Goal: Check status: Check status

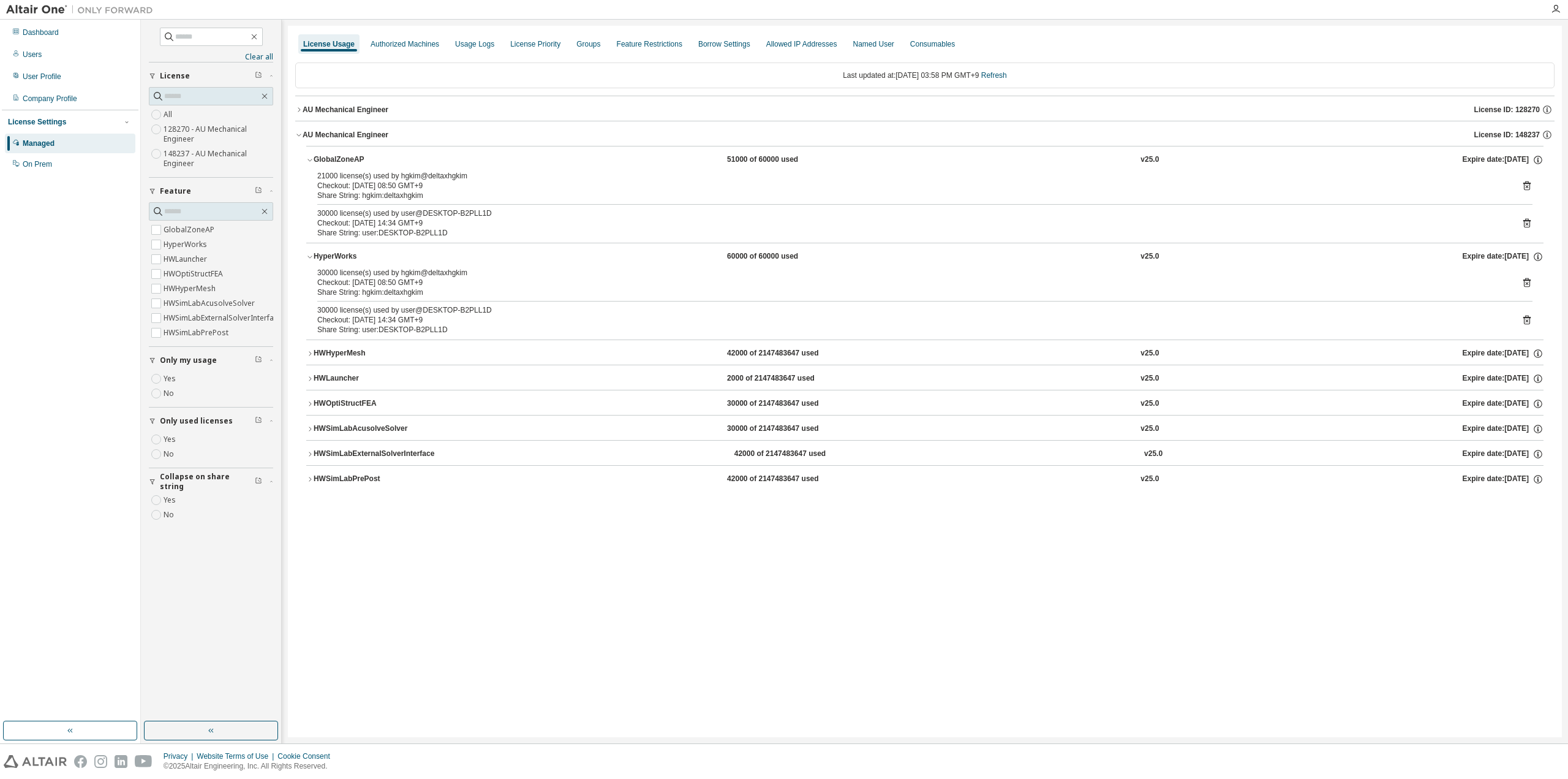
click at [1005, 68] on div "Last updated at: [DATE] 03:58 PM GMT+9 Refresh" at bounding box center [925, 76] width 1259 height 26
click at [1004, 71] on link "Refresh" at bounding box center [994, 75] width 26 height 8
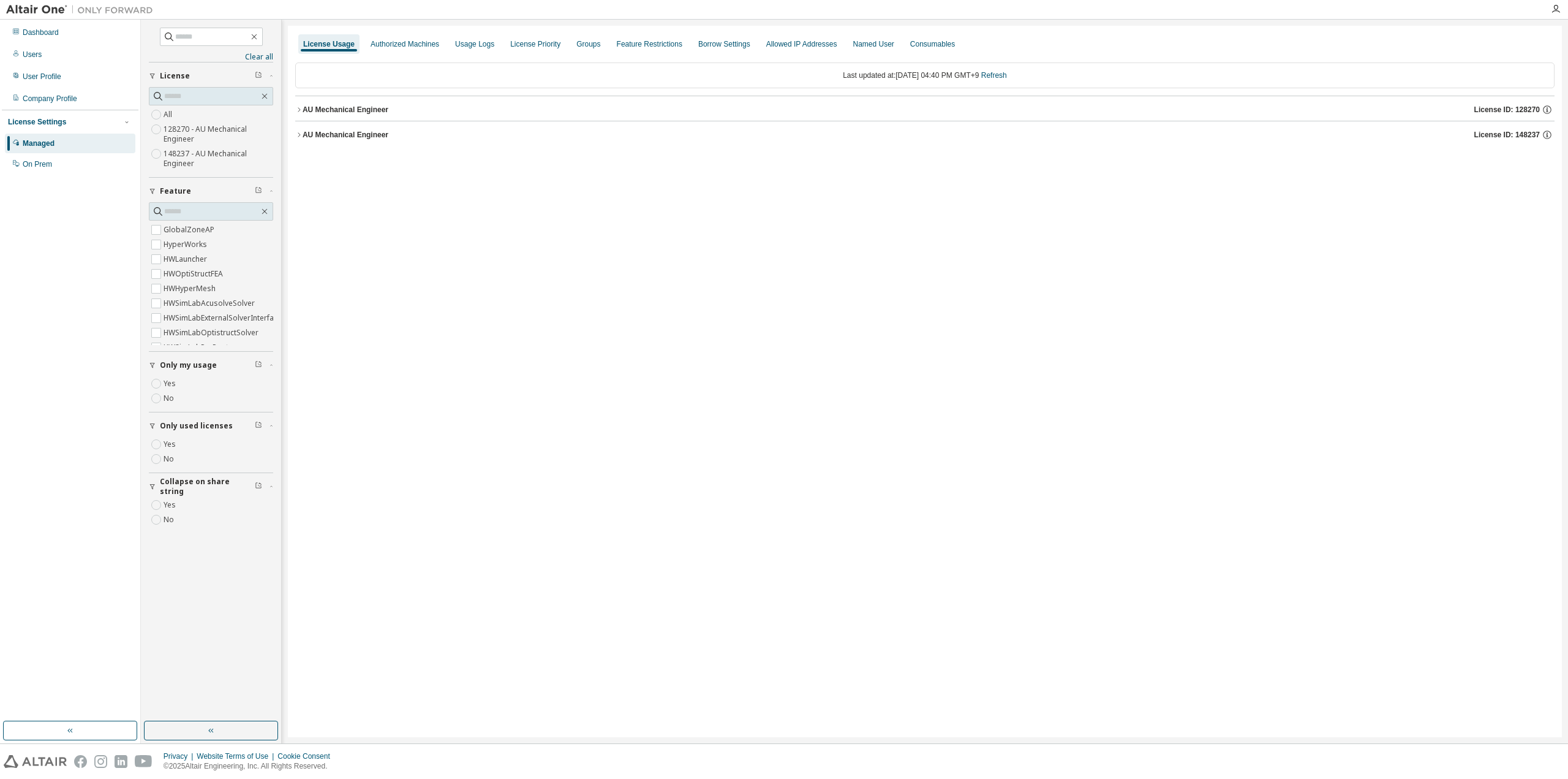
click at [310, 132] on div "AU Mechanical Engineer" at bounding box center [346, 134] width 86 height 10
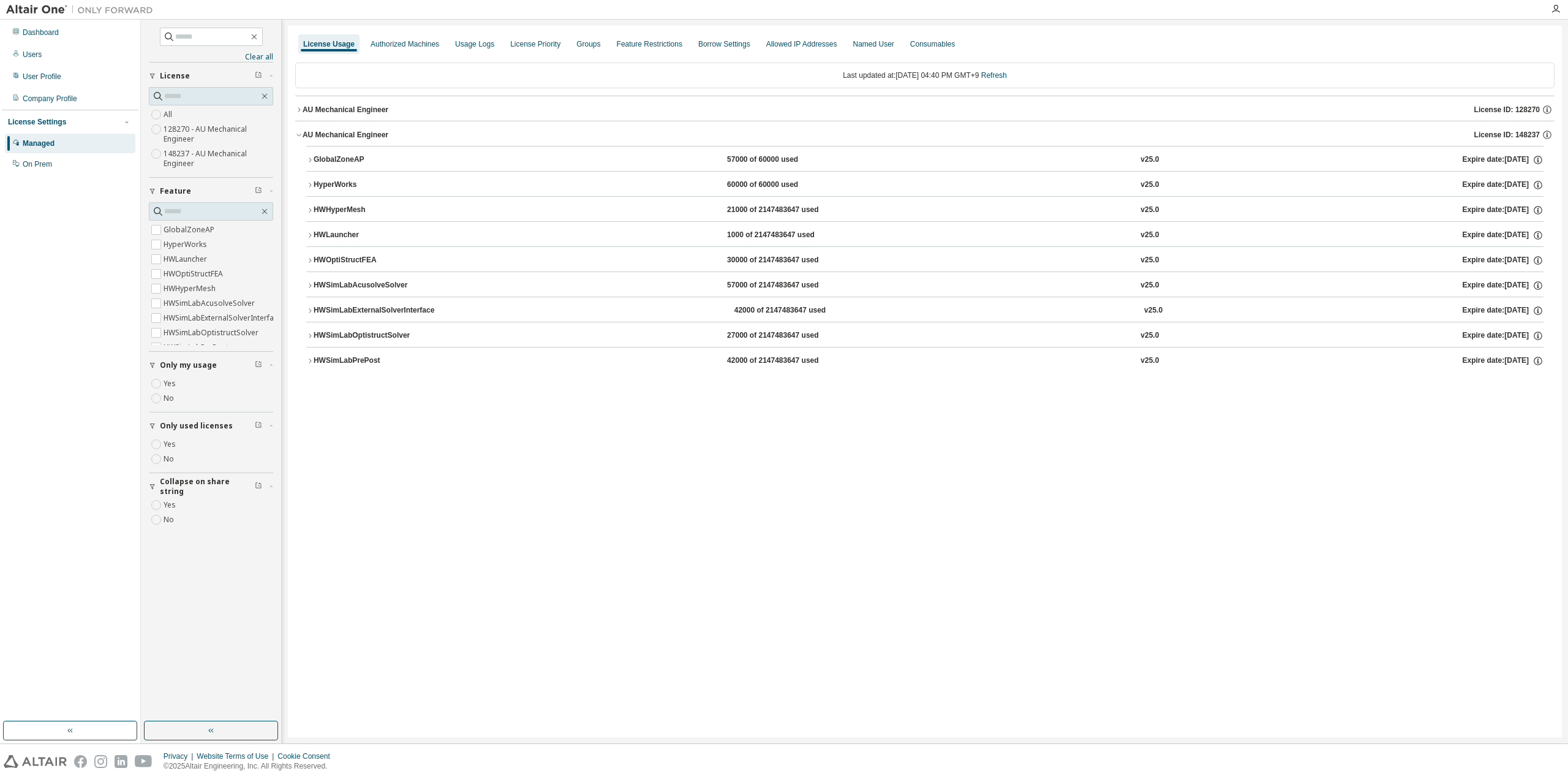
click at [338, 149] on button "GlobalZoneAP 57000 of 60000 used v25.0 Expire date: [DATE]" at bounding box center [925, 160] width 1237 height 27
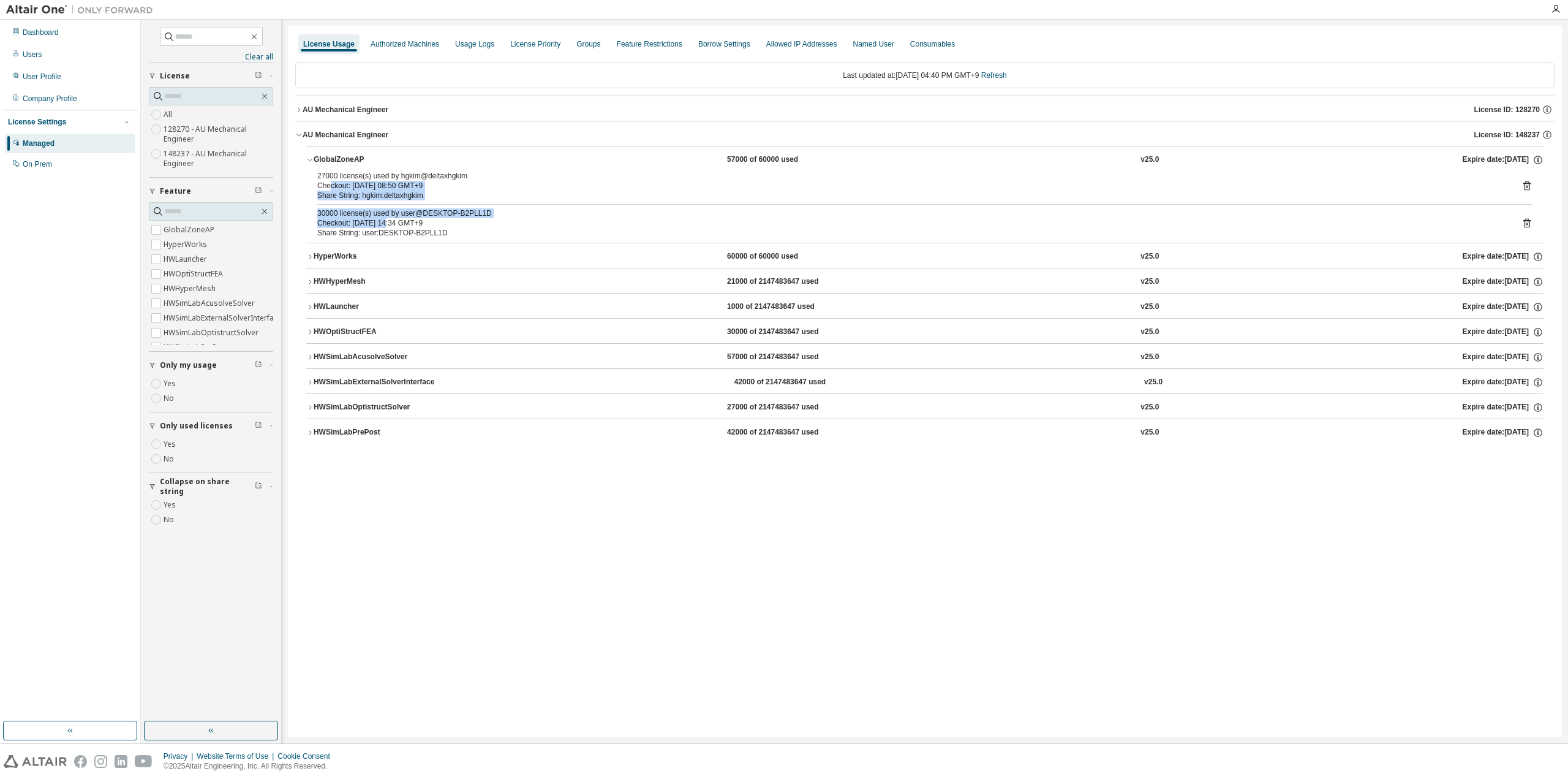
drag, startPoint x: 331, startPoint y: 180, endPoint x: 386, endPoint y: 221, distance: 68.6
click at [386, 221] on div "27000 license(s) used by hgkim@deltaxhgkim Checkout: [DATE] 08:50 GMT+9 Share S…" at bounding box center [925, 206] width 1237 height 72
click at [386, 221] on div "Checkout: [DATE] 14:34 GMT+9" at bounding box center [910, 223] width 1186 height 10
click at [338, 252] on div "HyperWorks" at bounding box center [369, 257] width 110 height 11
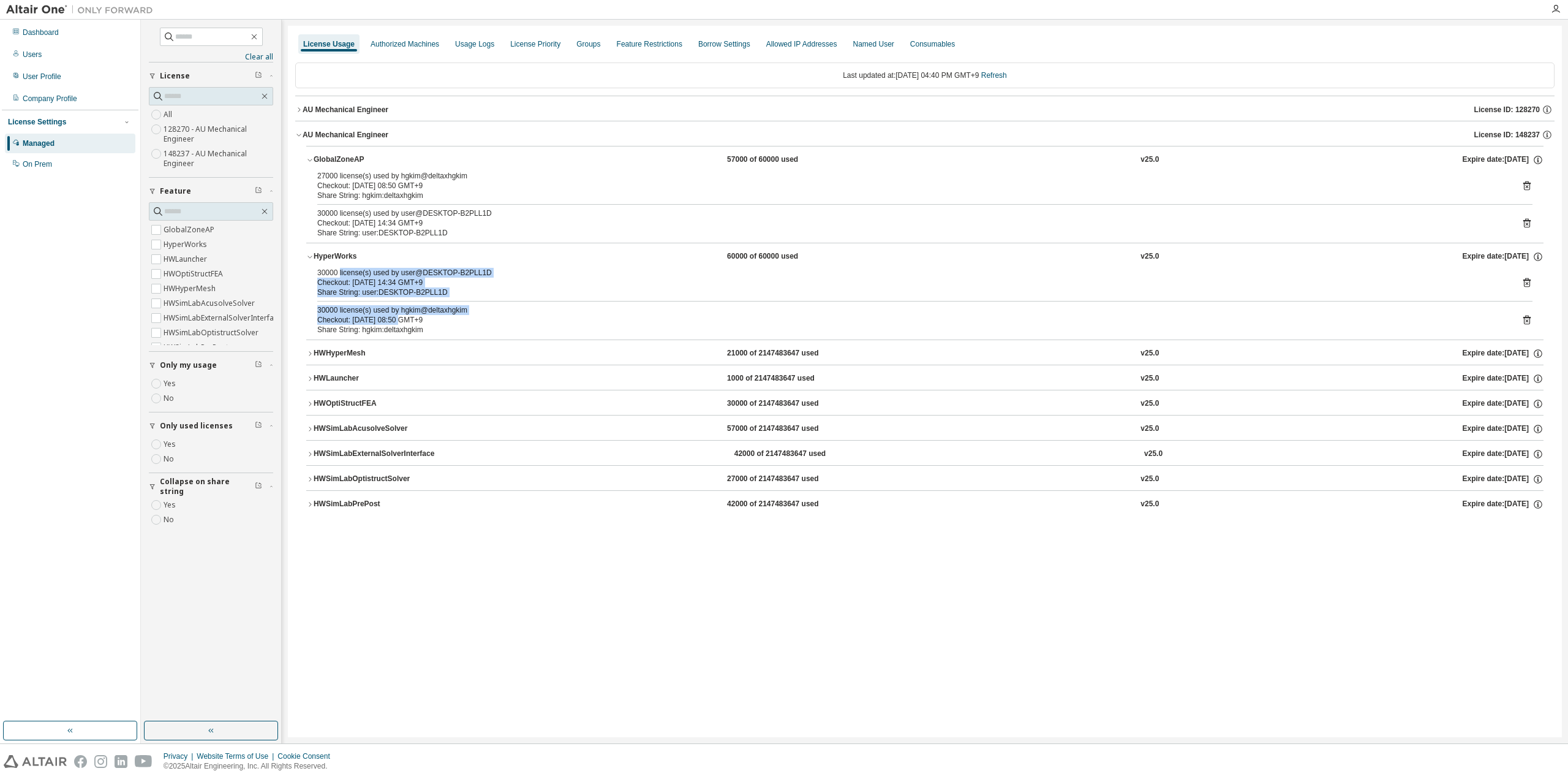
drag, startPoint x: 339, startPoint y: 272, endPoint x: 397, endPoint y: 322, distance: 76.6
click at [397, 322] on div "30000 license(s) used by user@DESKTOP-B2PLL1D Checkout: [DATE] 14:34 GMT+9 Shar…" at bounding box center [925, 304] width 1237 height 72
click at [397, 322] on div "Checkout: [DATE] 08:50 GMT+9" at bounding box center [910, 319] width 1186 height 10
click at [369, 479] on div "HWSimLabOptistructSolver" at bounding box center [369, 479] width 110 height 11
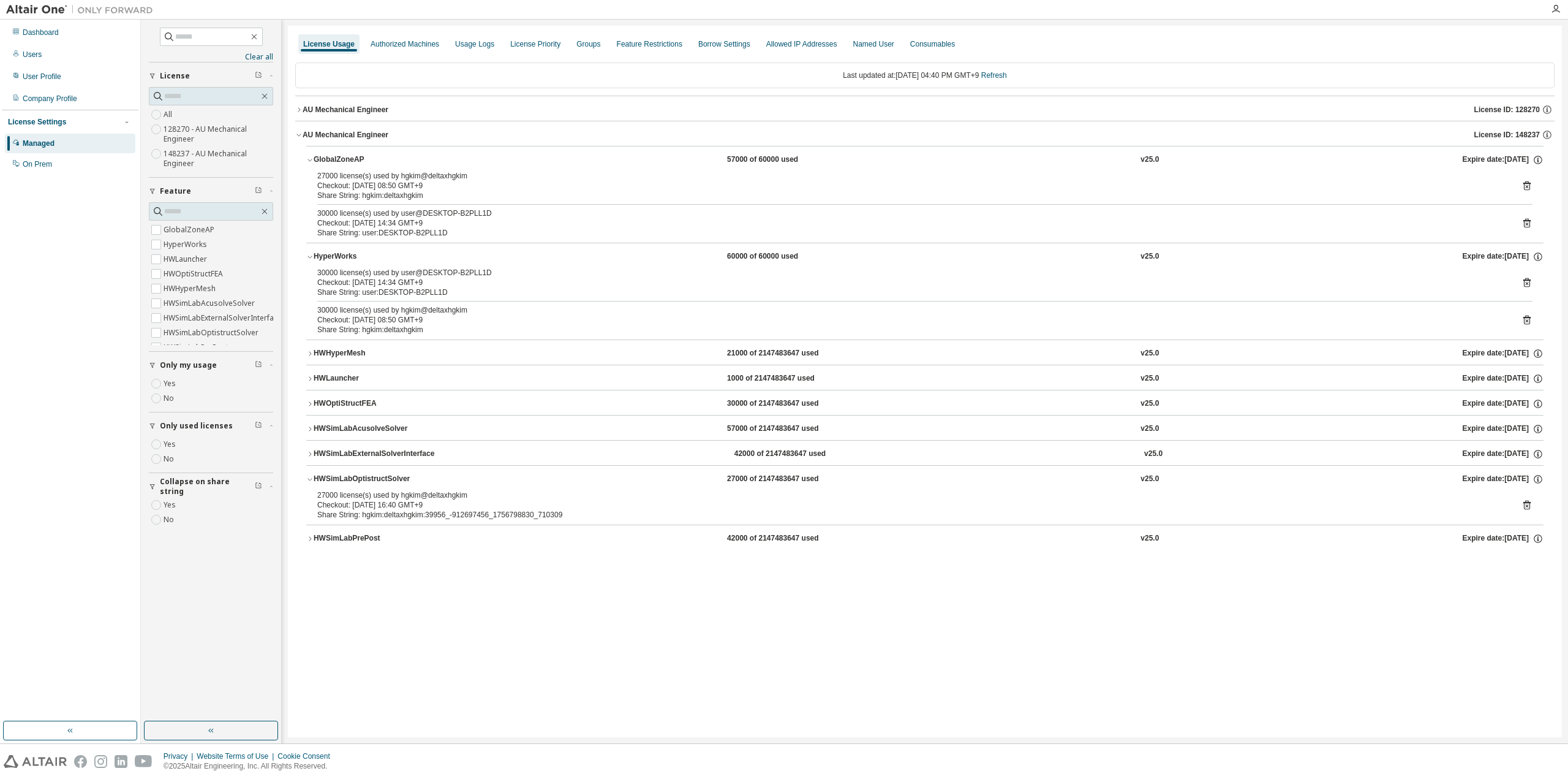
drag, startPoint x: 369, startPoint y: 507, endPoint x: 415, endPoint y: 526, distance: 49.8
click at [415, 526] on div "GlobalZoneAP 57000 of 60000 used v25.0 Expire date: [DATE] 27000 license(s) use…" at bounding box center [925, 348] width 1237 height 404
drag, startPoint x: 395, startPoint y: 516, endPoint x: 333, endPoint y: 493, distance: 66.1
click at [333, 493] on div "27000 license(s) used by hgkim@deltaxhgkim Checkout: [DATE] 16:40 GMT+9 Share S…" at bounding box center [910, 505] width 1186 height 29
click at [333, 493] on div "27000 license(s) used by hgkim@deltaxhgkim" at bounding box center [910, 495] width 1186 height 10
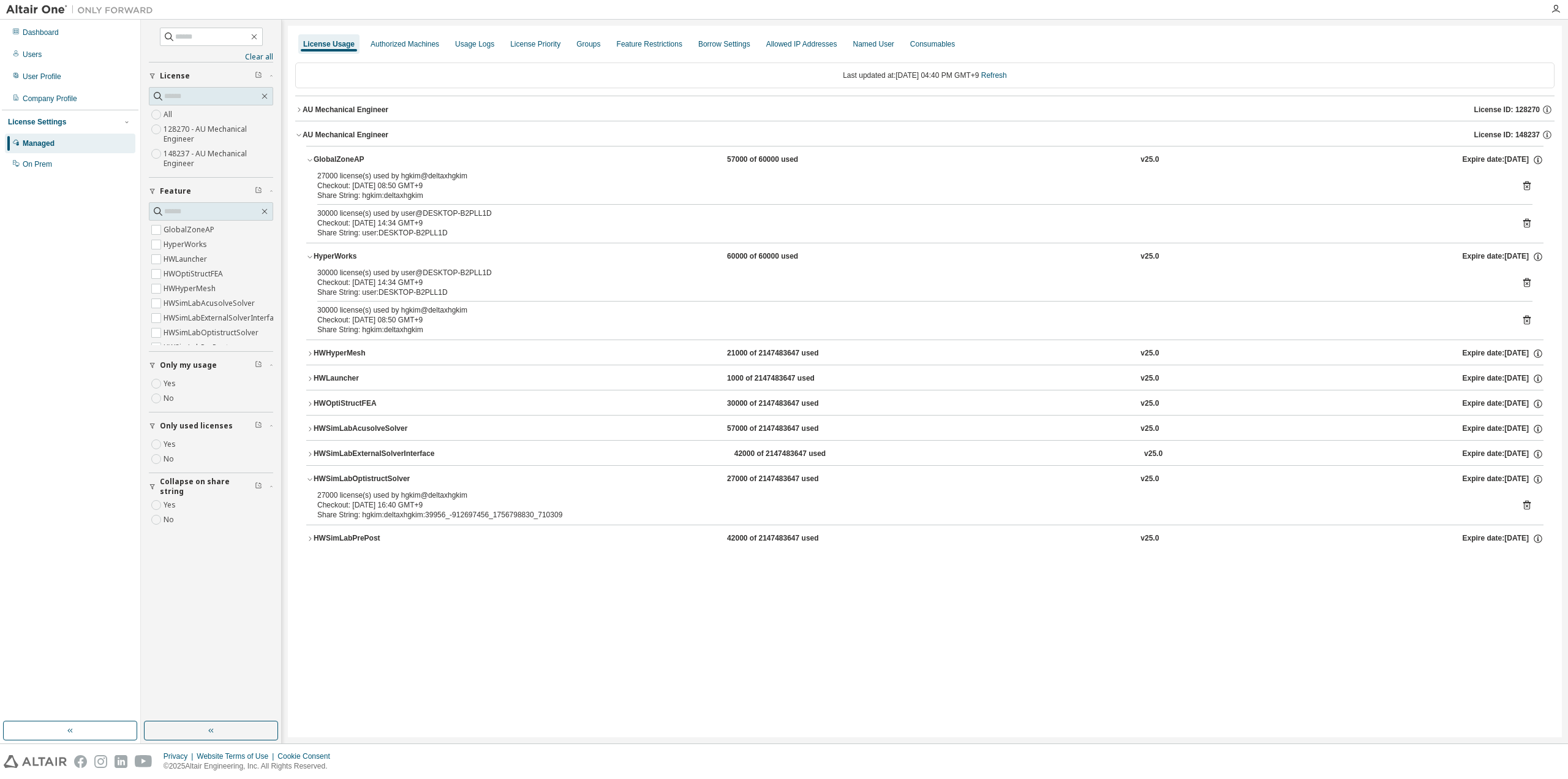
click at [328, 403] on div "HWOptiStructFEA" at bounding box center [369, 403] width 110 height 11
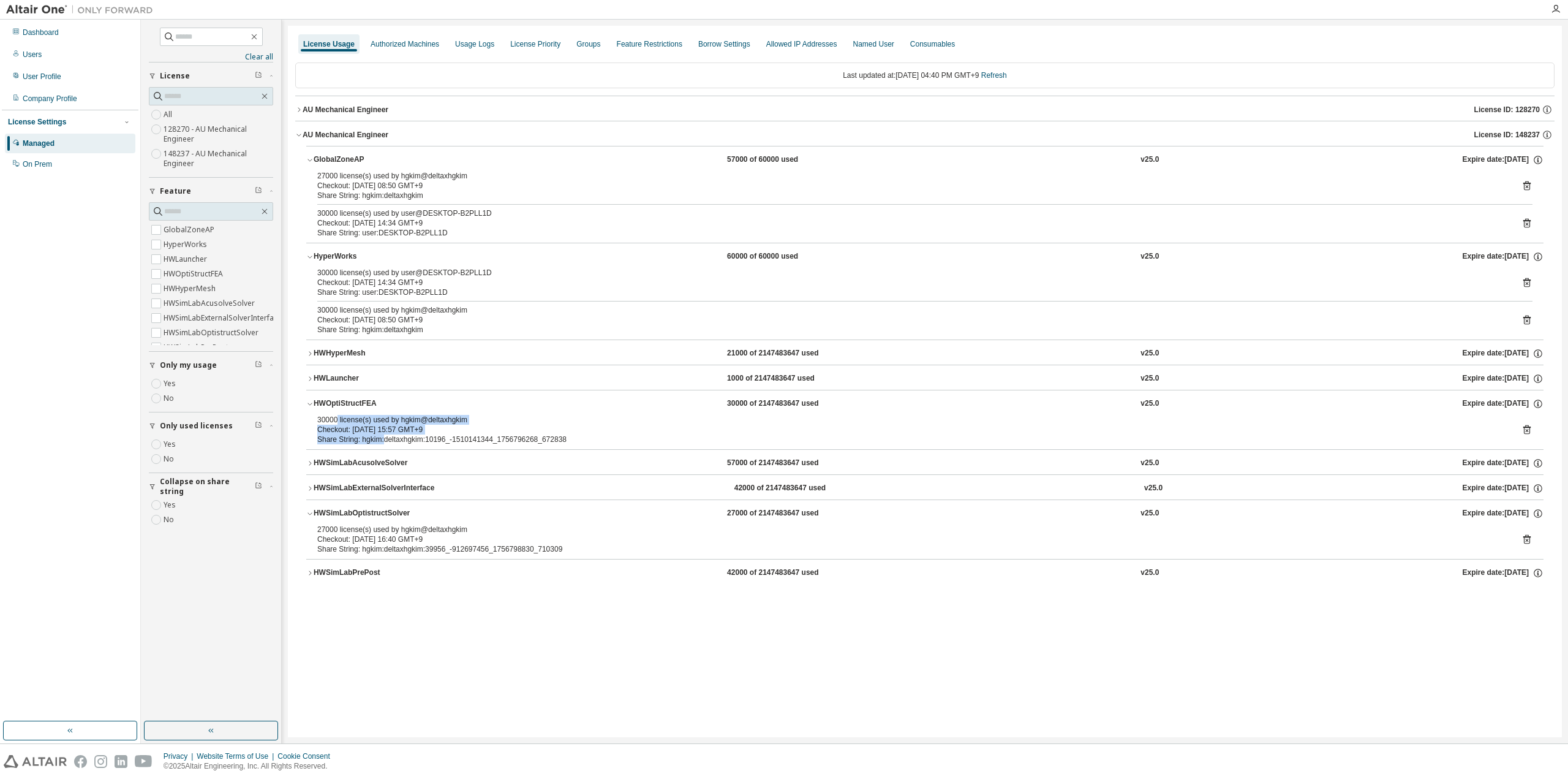
drag, startPoint x: 336, startPoint y: 421, endPoint x: 384, endPoint y: 438, distance: 50.9
click at [384, 438] on div "30000 license(s) used by hgkim@deltaxhgkim Checkout: [DATE] 15:57 GMT+9 Share S…" at bounding box center [910, 429] width 1186 height 29
click at [384, 438] on div "Share String: hgkim:deltaxhgkim:10196_-1510141344_1756796268_672838" at bounding box center [910, 439] width 1186 height 10
drag, startPoint x: 346, startPoint y: 429, endPoint x: 326, endPoint y: 418, distance: 22.8
click at [326, 418] on div "30000 license(s) used by hgkim@deltaxhgkim Checkout: [DATE] 15:57 GMT+9 Share S…" at bounding box center [910, 429] width 1186 height 29
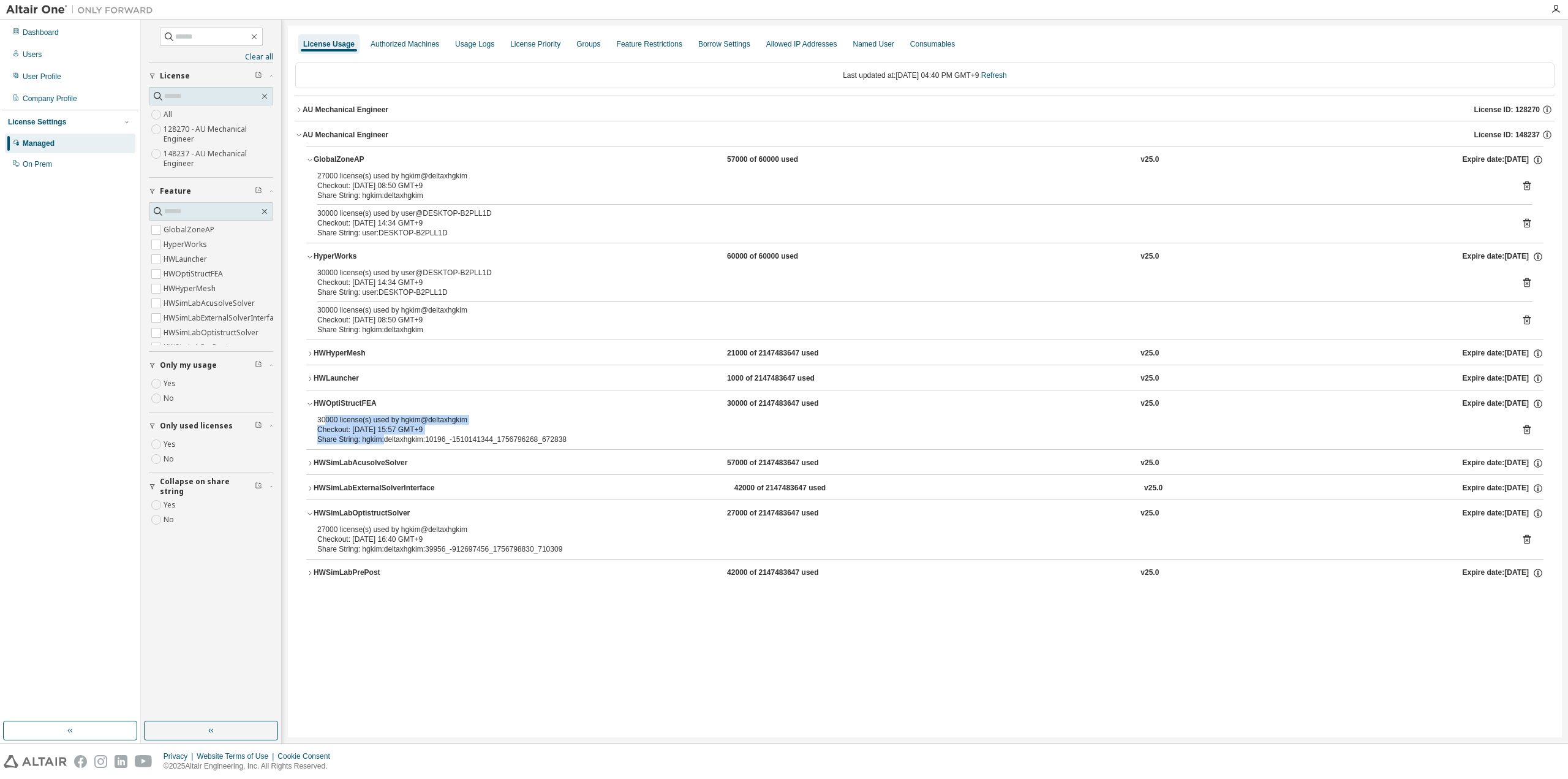
click at [326, 418] on div "30000 license(s) used by hgkim@deltaxhgkim" at bounding box center [910, 419] width 1186 height 10
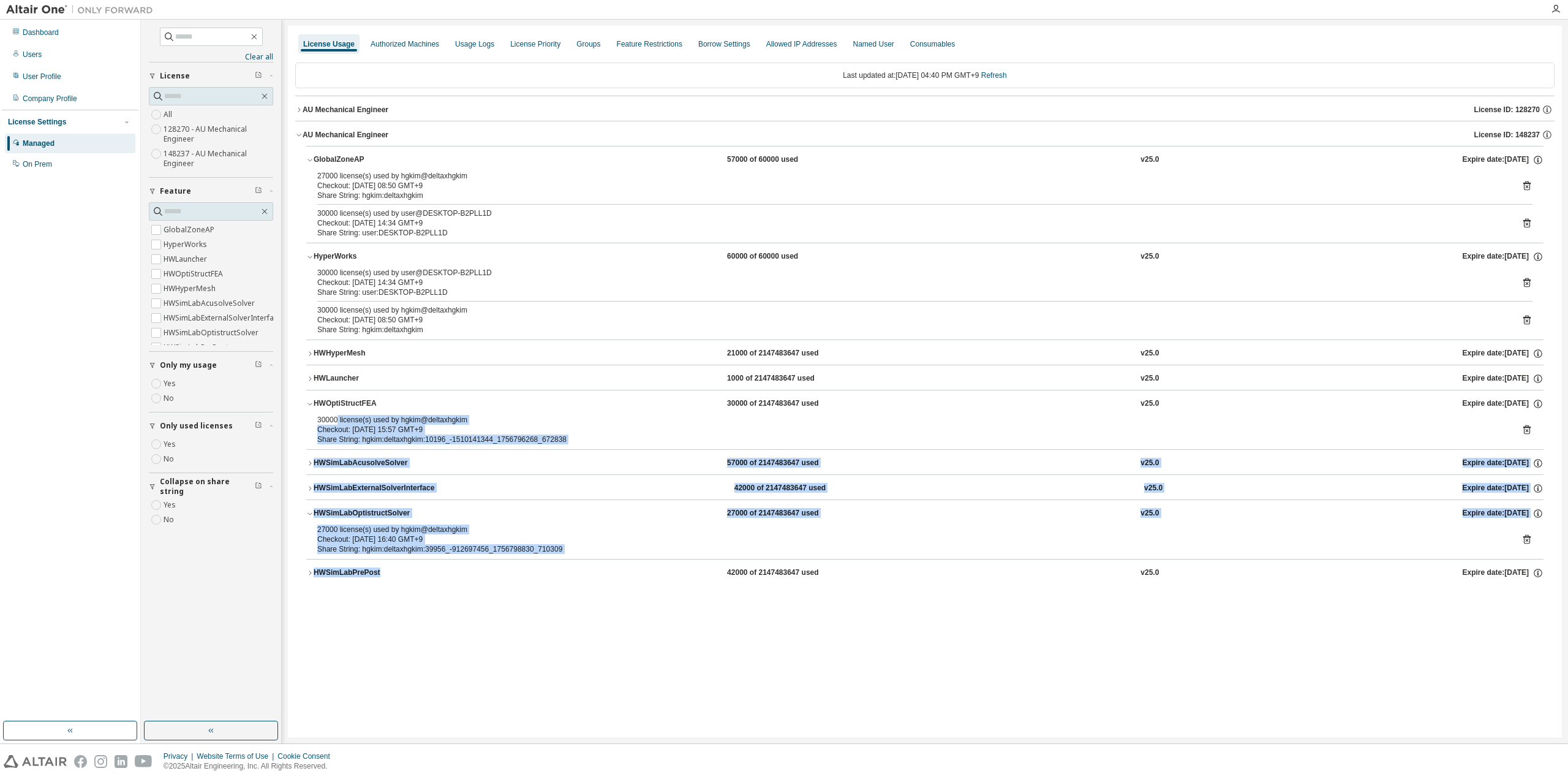
drag, startPoint x: 337, startPoint y: 420, endPoint x: 446, endPoint y: 574, distance: 188.7
click at [446, 574] on div "GlobalZoneAP 57000 of 60000 used v25.0 Expire date: [DATE] 27000 license(s) use…" at bounding box center [925, 365] width 1237 height 438
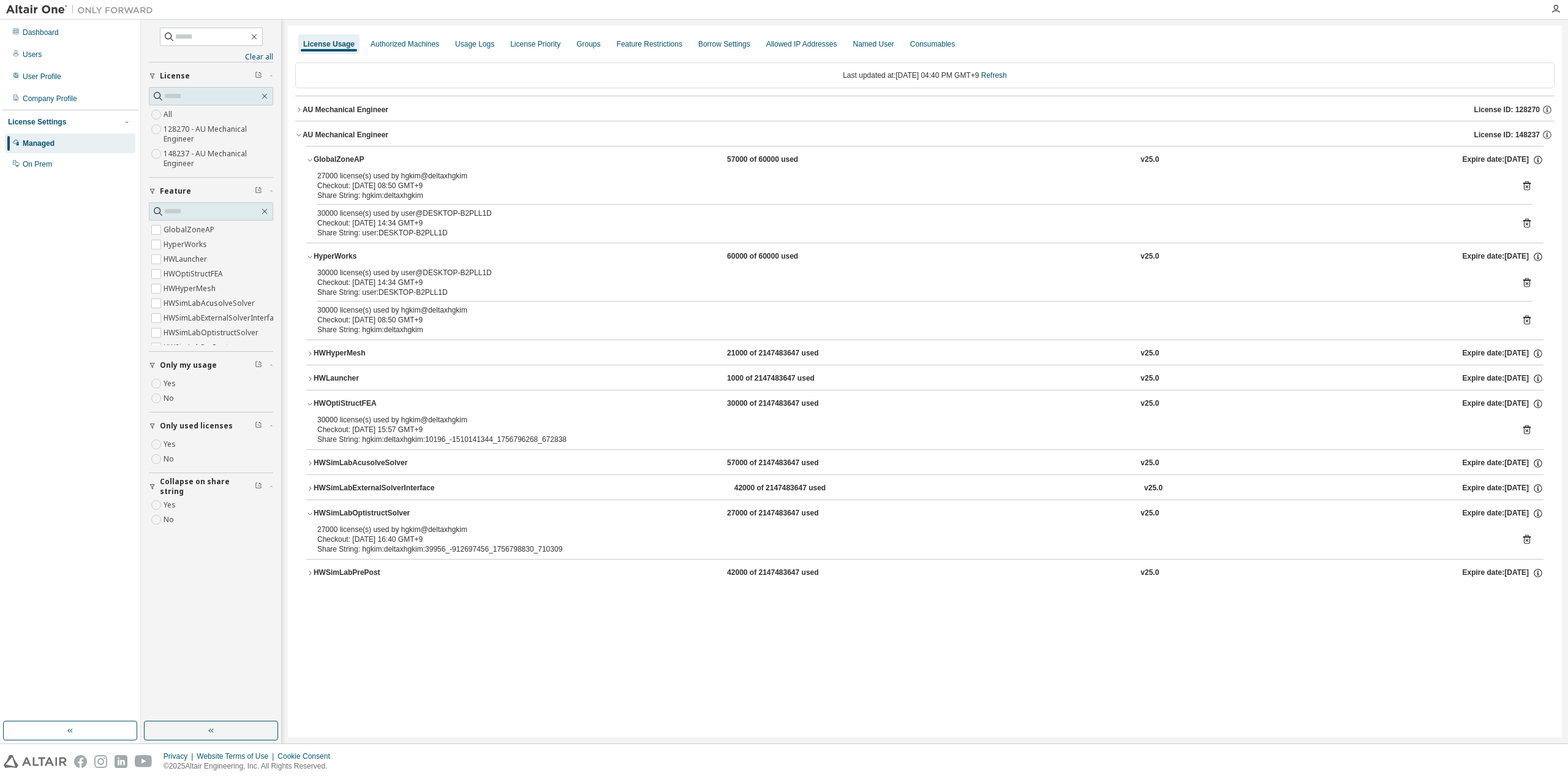
click at [480, 624] on div "License Usage Authorized Machines Usage Logs License Priority Groups Feature Re…" at bounding box center [925, 382] width 1274 height 711
click at [1001, 72] on link "Refresh" at bounding box center [994, 75] width 26 height 8
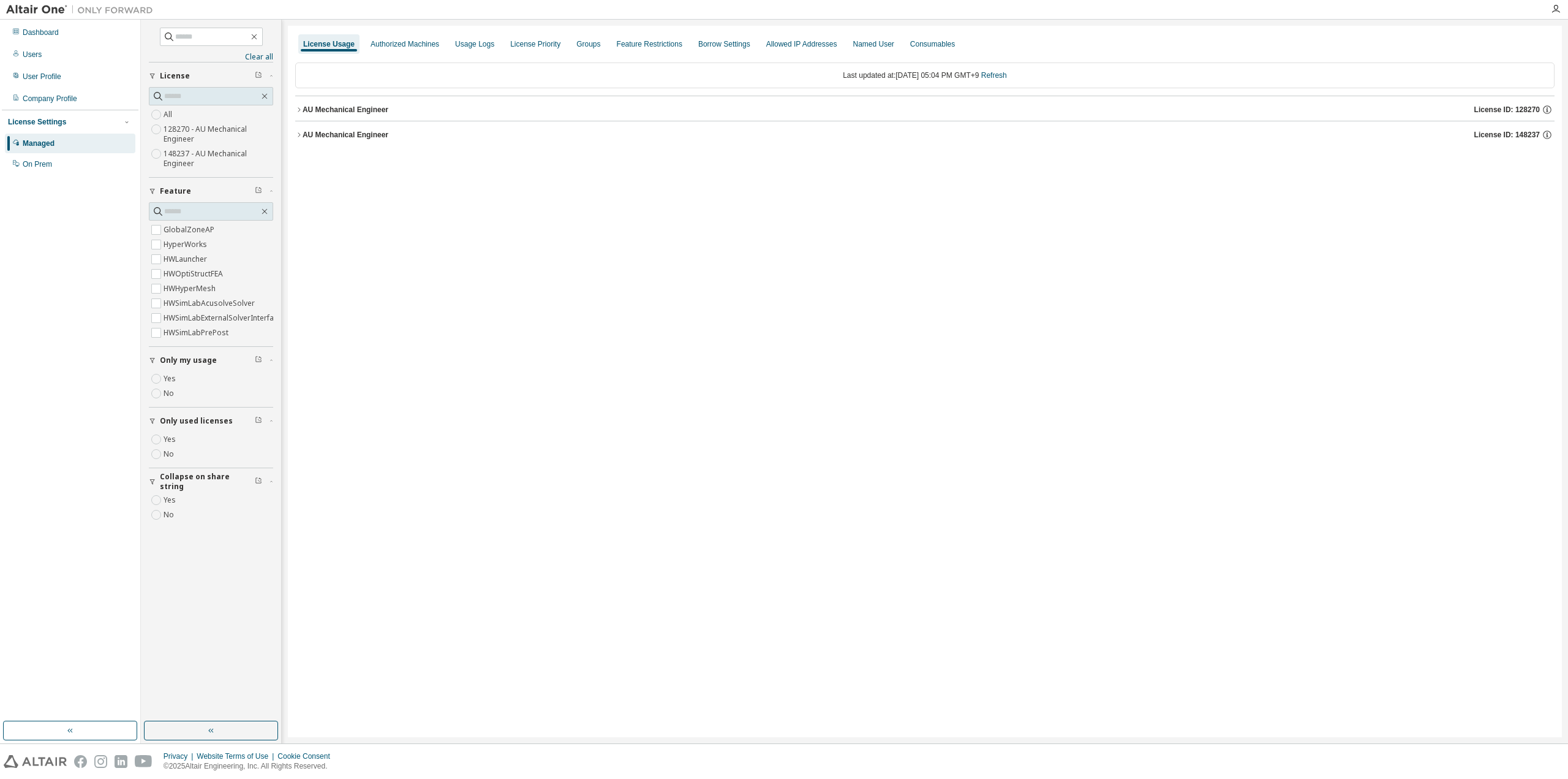
click at [347, 136] on div "AU Mechanical Engineer" at bounding box center [346, 134] width 86 height 10
